Goal: Information Seeking & Learning: Learn about a topic

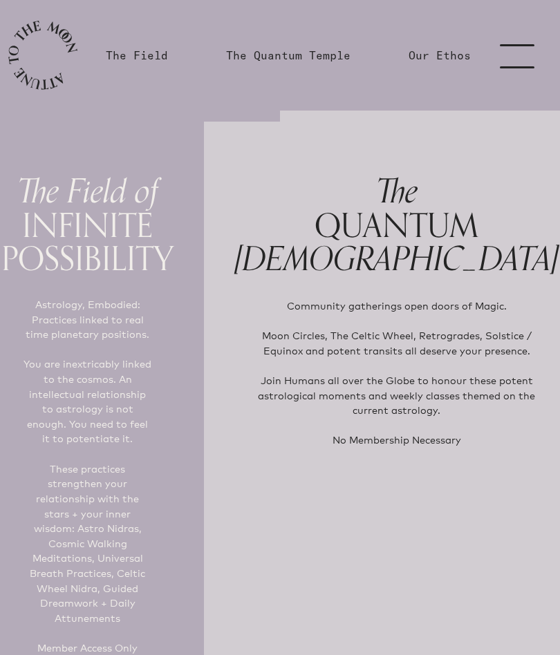
click at [521, 53] on link "menu" at bounding box center [525, 55] width 69 height 111
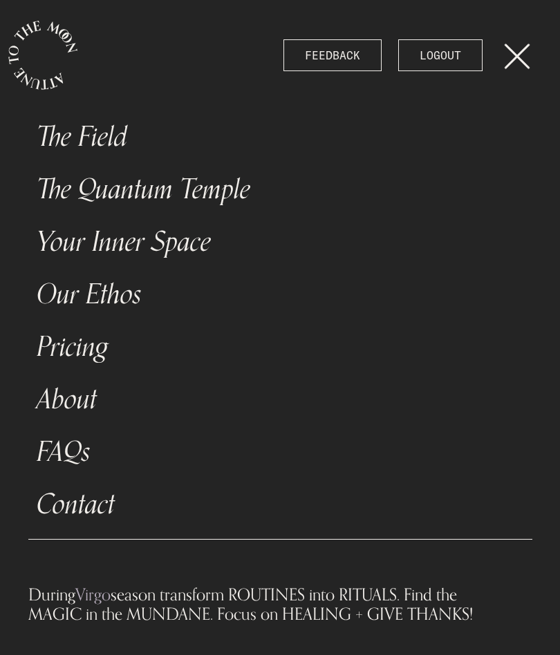
click at [115, 129] on link "The Field" at bounding box center [280, 137] width 504 height 53
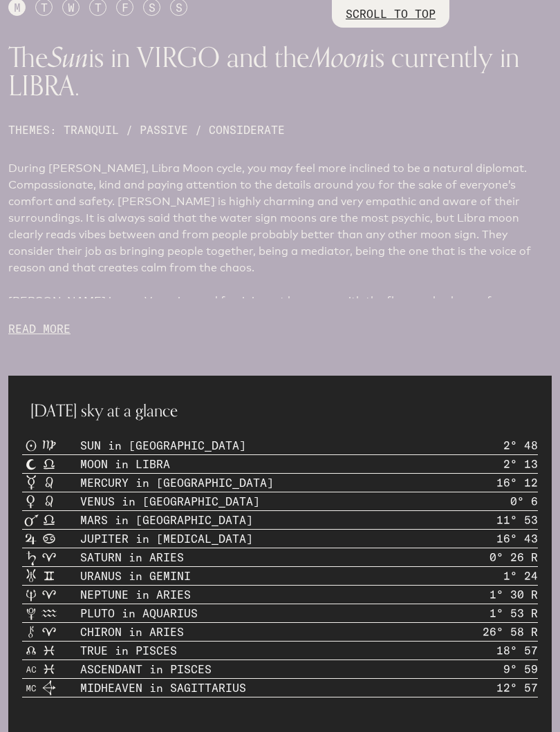
scroll to position [806, 0]
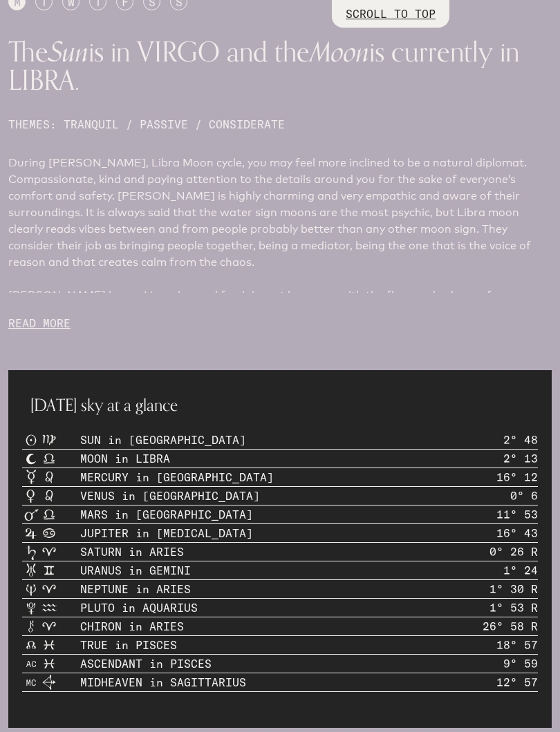
click at [53, 330] on p "READ MORE" at bounding box center [279, 323] width 543 height 17
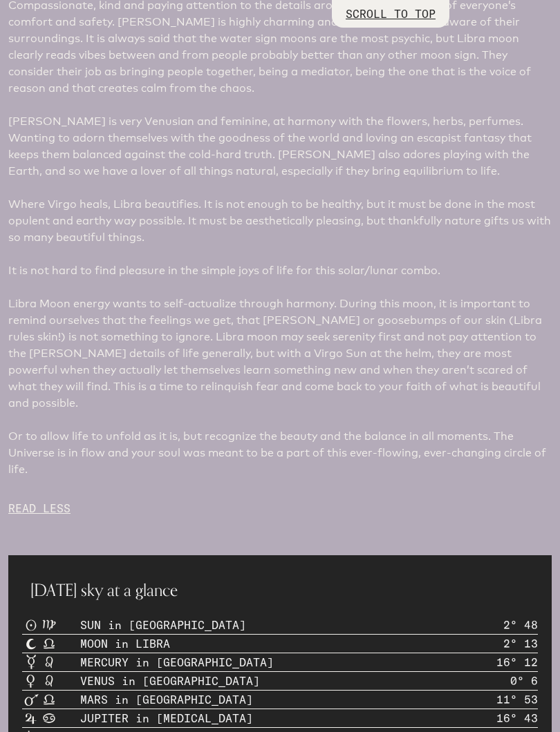
scroll to position [980, 0]
click at [54, 501] on p "READ LESS" at bounding box center [279, 509] width 543 height 17
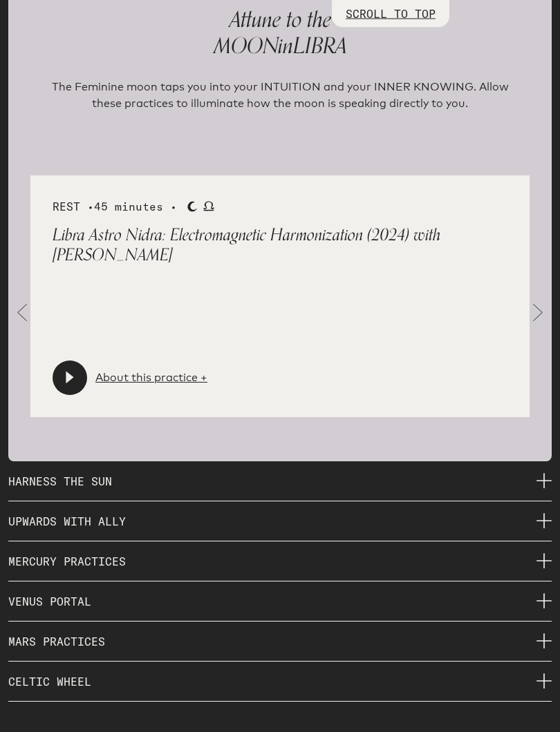
scroll to position [2096, 0]
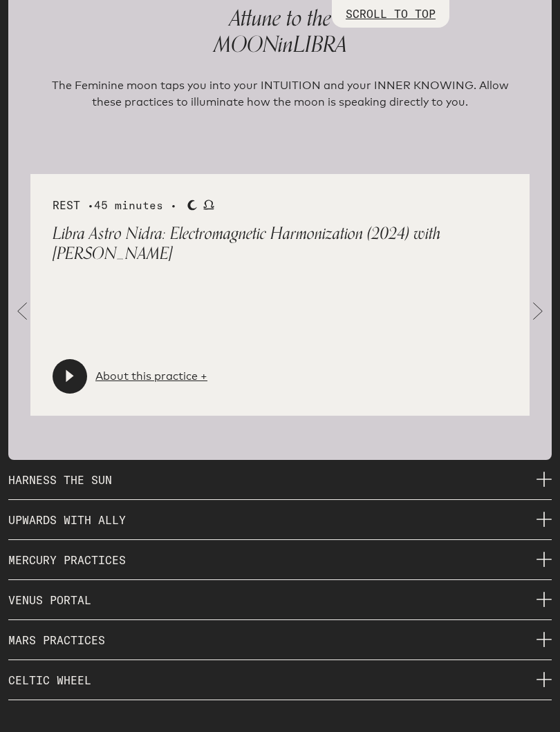
click at [536, 312] on span at bounding box center [538, 312] width 28 height 28
click at [541, 305] on span at bounding box center [538, 312] width 28 height 28
click at [540, 311] on span at bounding box center [538, 312] width 28 height 28
click at [541, 305] on span at bounding box center [538, 312] width 28 height 28
click at [536, 306] on span at bounding box center [538, 312] width 28 height 28
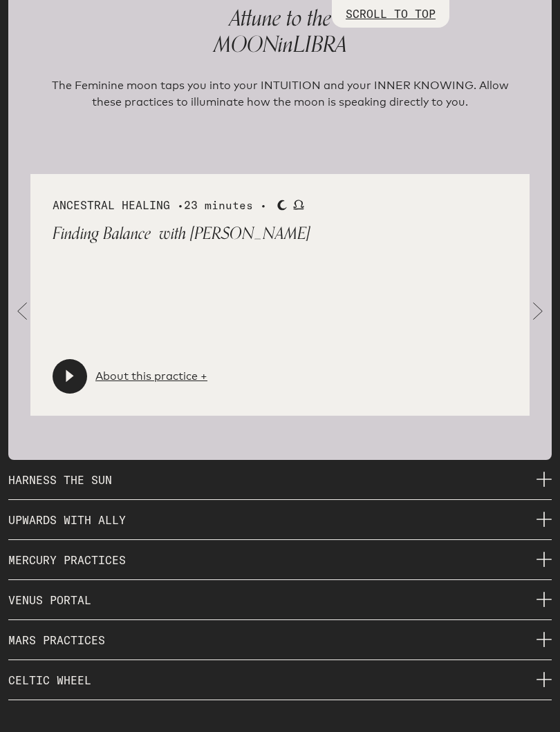
click at [536, 305] on span at bounding box center [538, 312] width 28 height 28
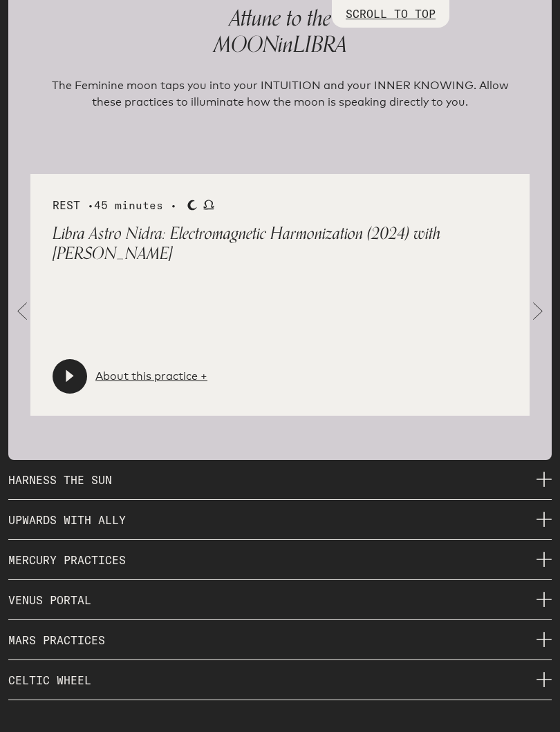
click at [542, 306] on span at bounding box center [538, 312] width 28 height 28
click at [549, 300] on span at bounding box center [538, 312] width 28 height 28
click at [138, 368] on link "About this practice +" at bounding box center [151, 376] width 112 height 17
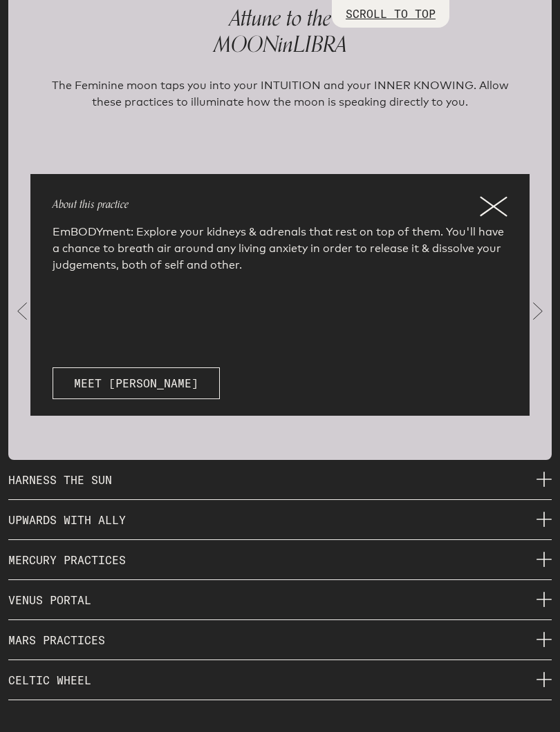
click at [495, 200] on icon at bounding box center [494, 206] width 28 height 21
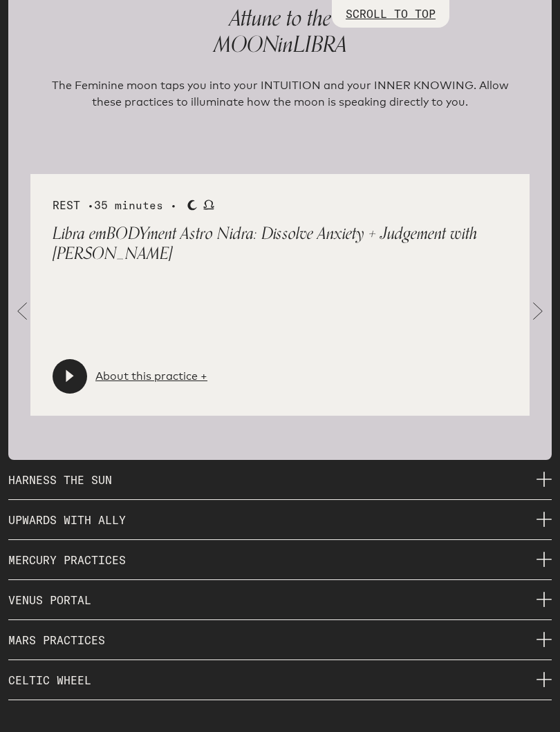
click at [78, 363] on div at bounding box center [70, 376] width 35 height 35
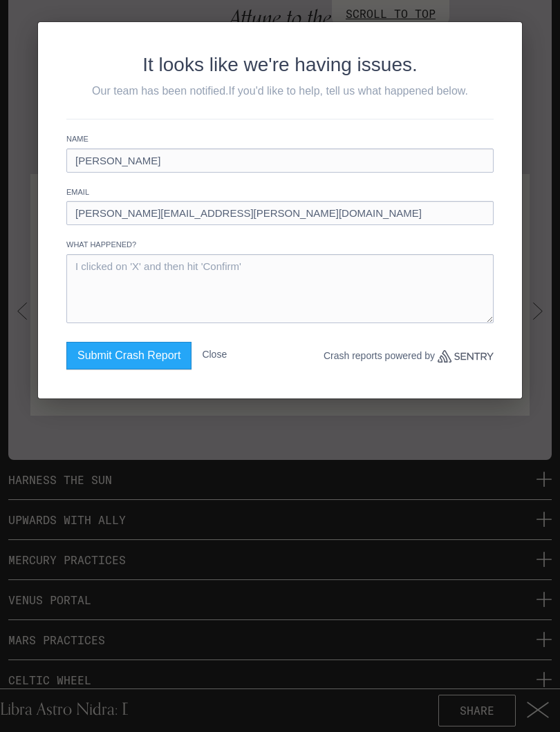
click at [227, 352] on button "Close" at bounding box center [214, 354] width 25 height 25
